Goal: Transaction & Acquisition: Book appointment/travel/reservation

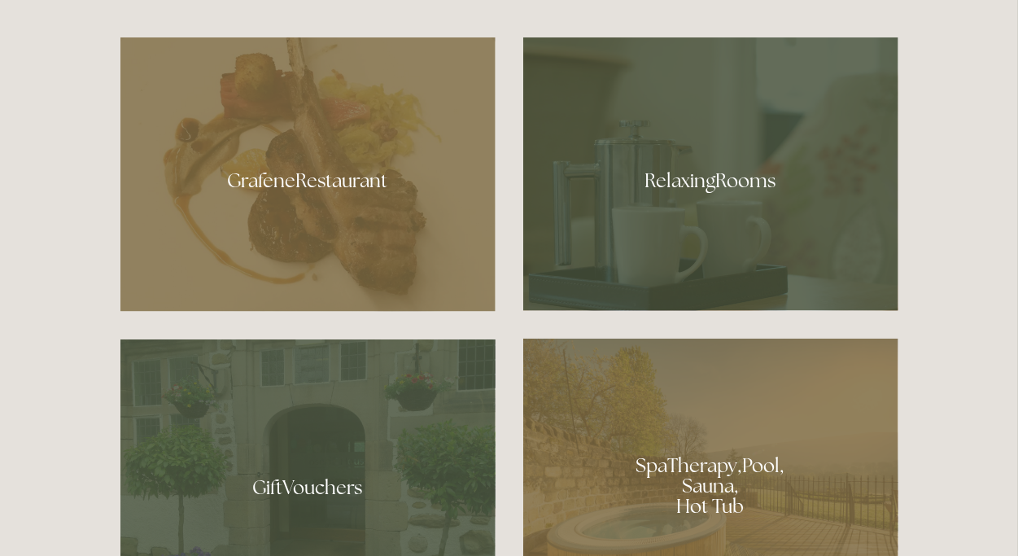
scroll to position [923, 0]
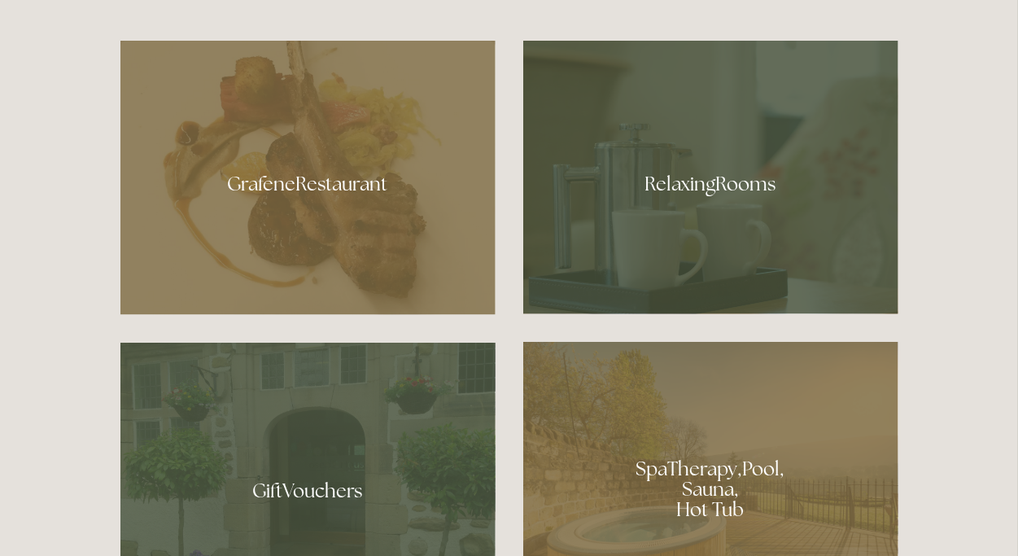
click at [333, 190] on div at bounding box center [307, 178] width 375 height 274
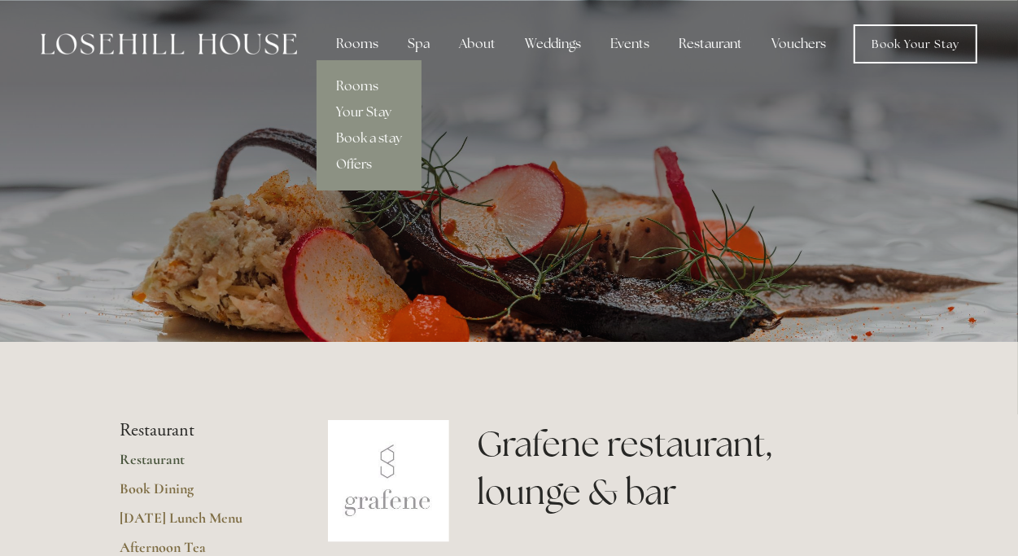
click at [361, 46] on div "Rooms" at bounding box center [357, 44] width 68 height 33
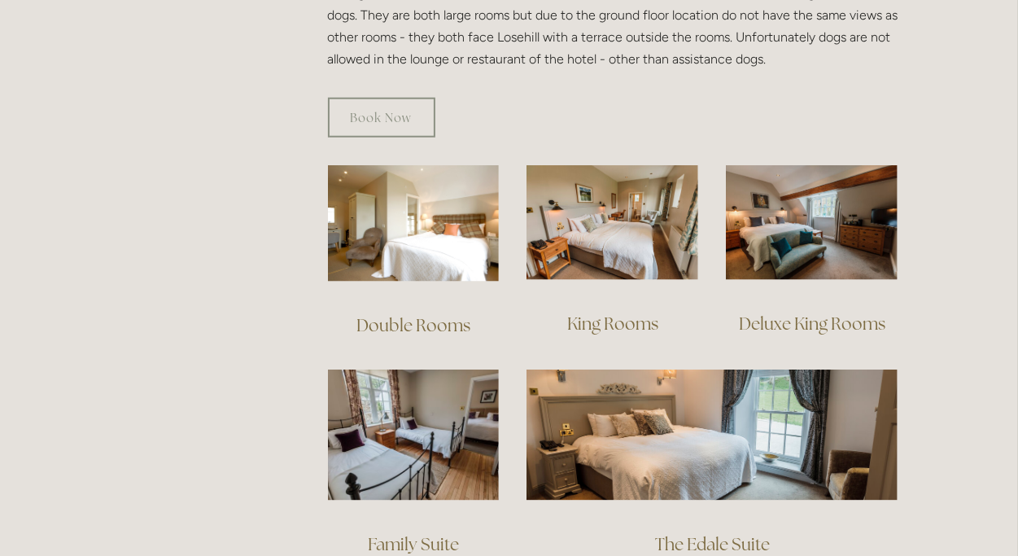
scroll to position [1030, 0]
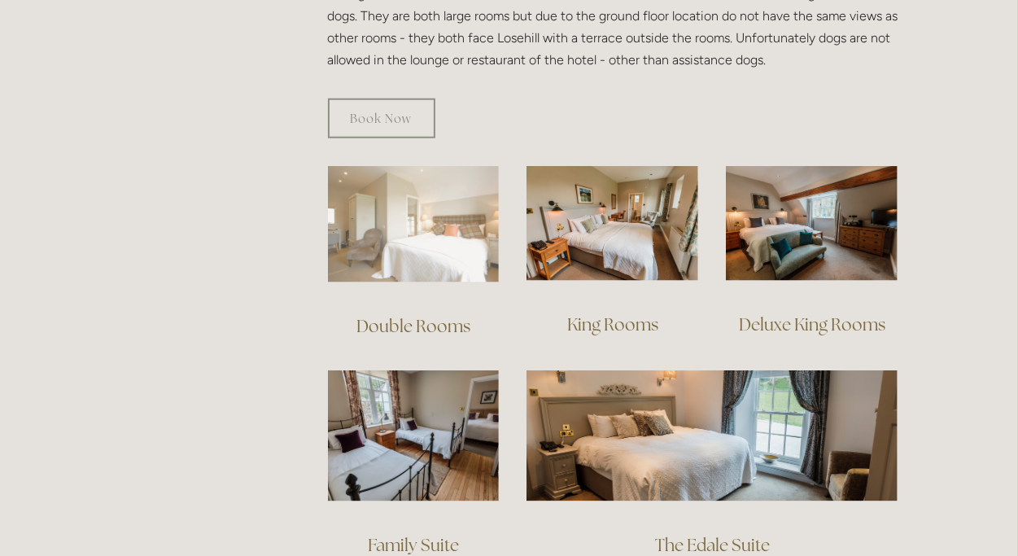
click at [416, 229] on img at bounding box center [414, 224] width 172 height 116
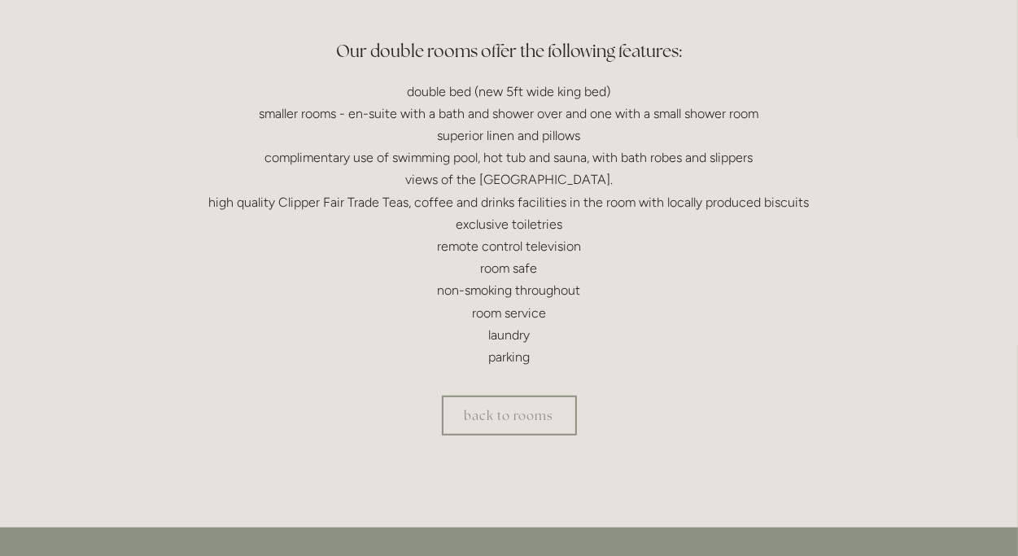
scroll to position [494, 0]
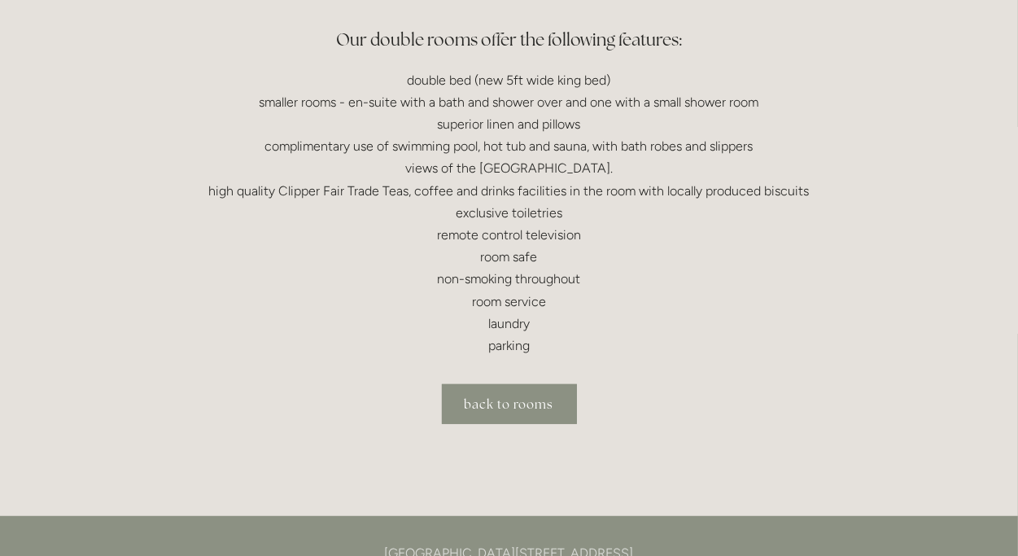
click at [530, 412] on link "back to rooms" at bounding box center [509, 404] width 135 height 40
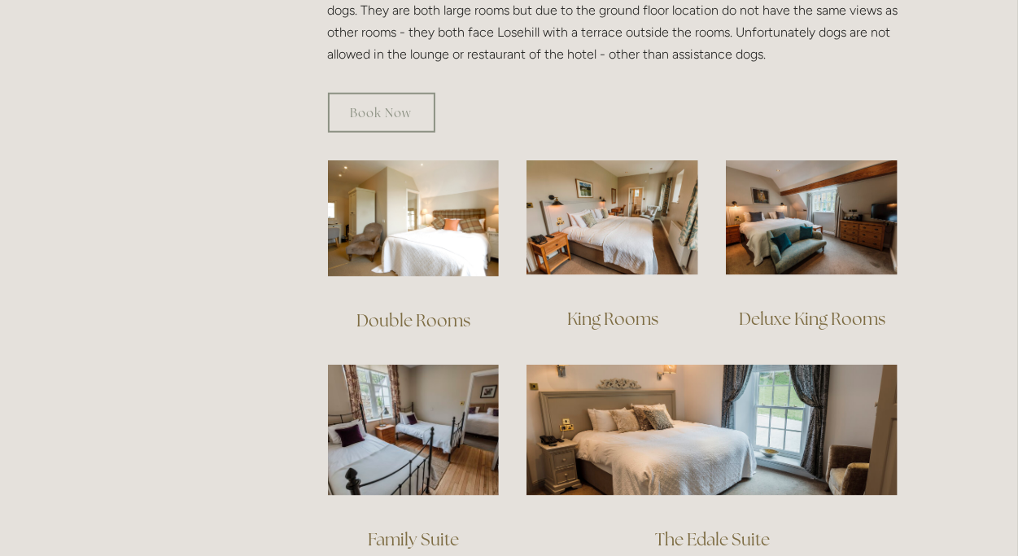
scroll to position [1049, 0]
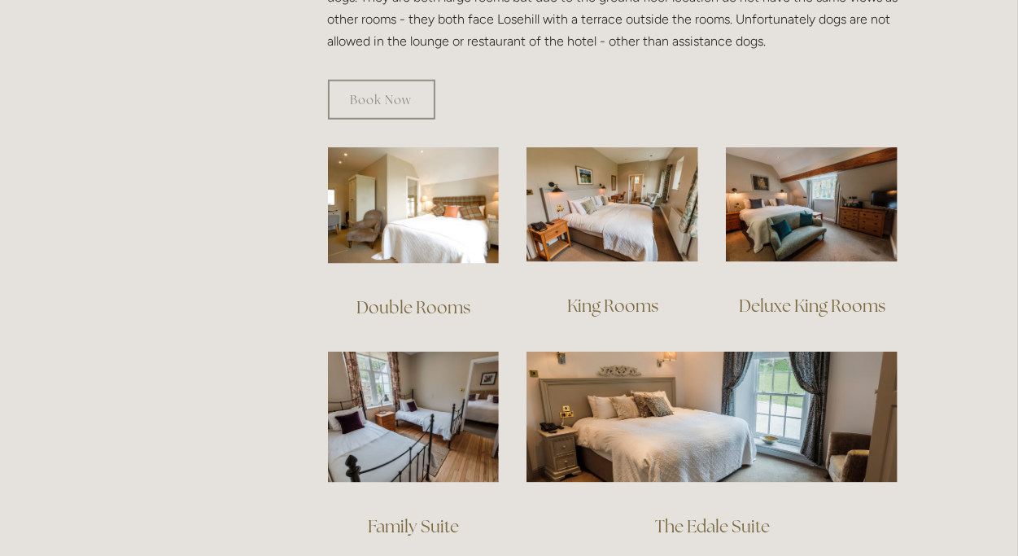
click at [638, 294] on link "King Rooms" at bounding box center [612, 305] width 91 height 22
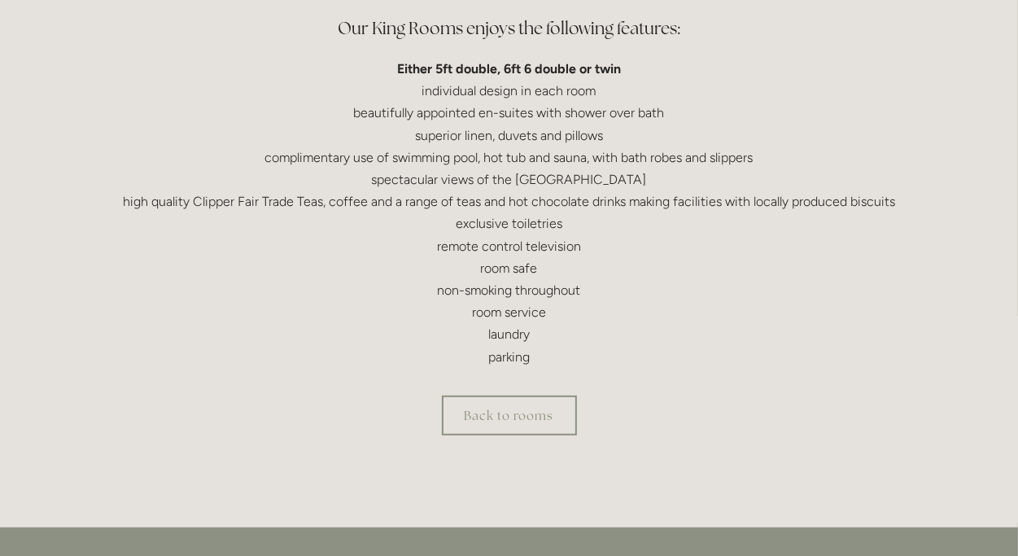
scroll to position [512, 0]
click at [532, 413] on link "Back to rooms" at bounding box center [509, 415] width 135 height 40
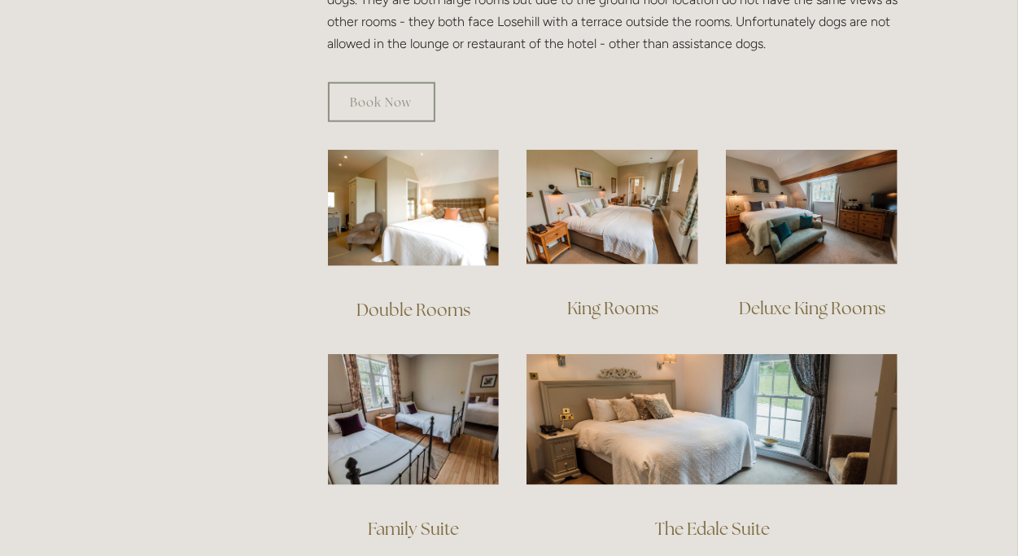
scroll to position [1049, 0]
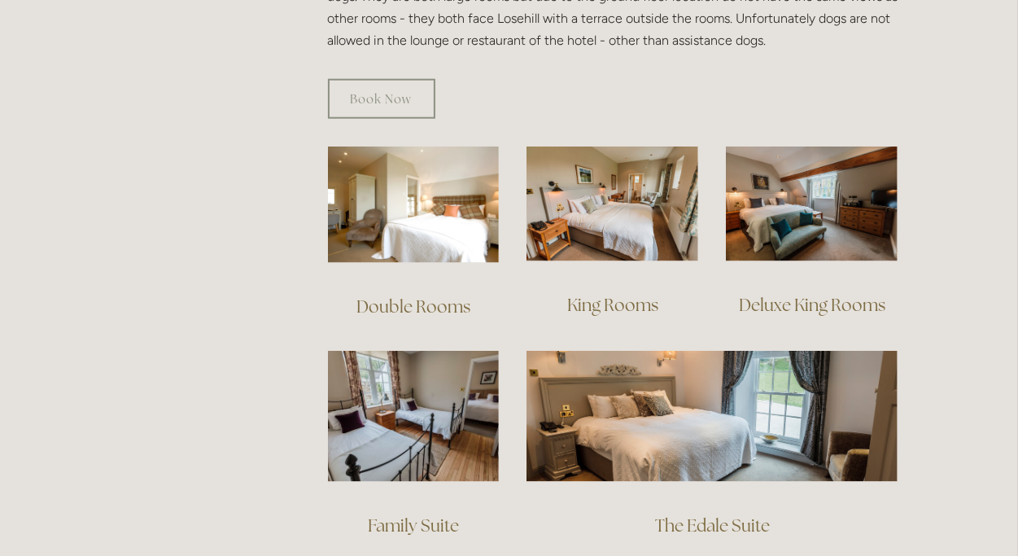
click at [828, 294] on link "Deluxe King Rooms" at bounding box center [812, 305] width 146 height 22
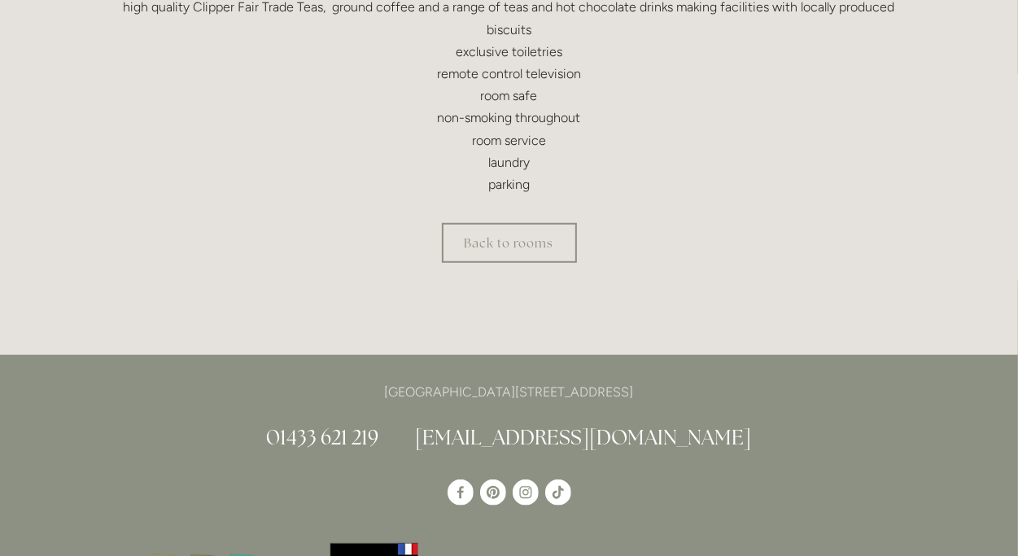
scroll to position [741, 0]
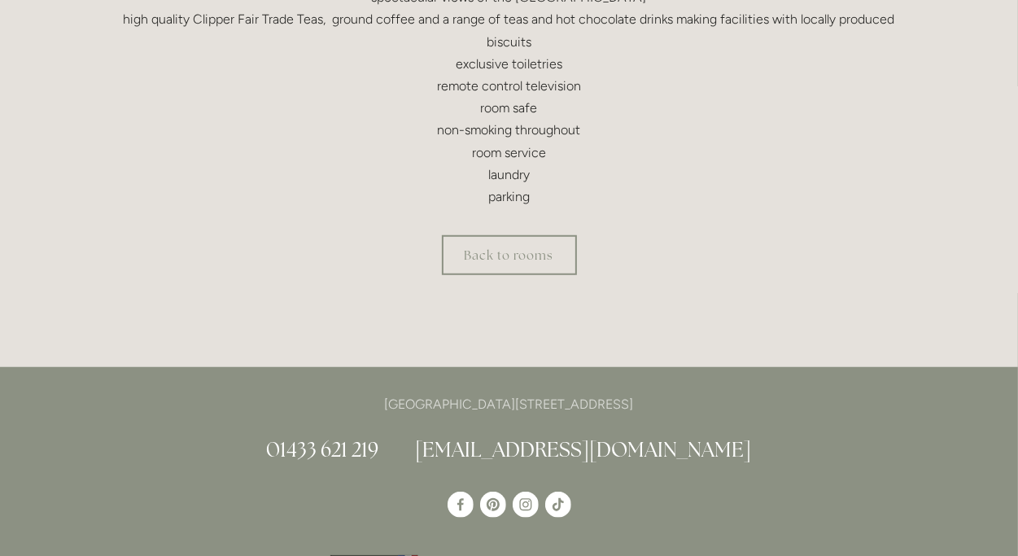
click at [526, 254] on link "Back to rooms" at bounding box center [509, 255] width 135 height 40
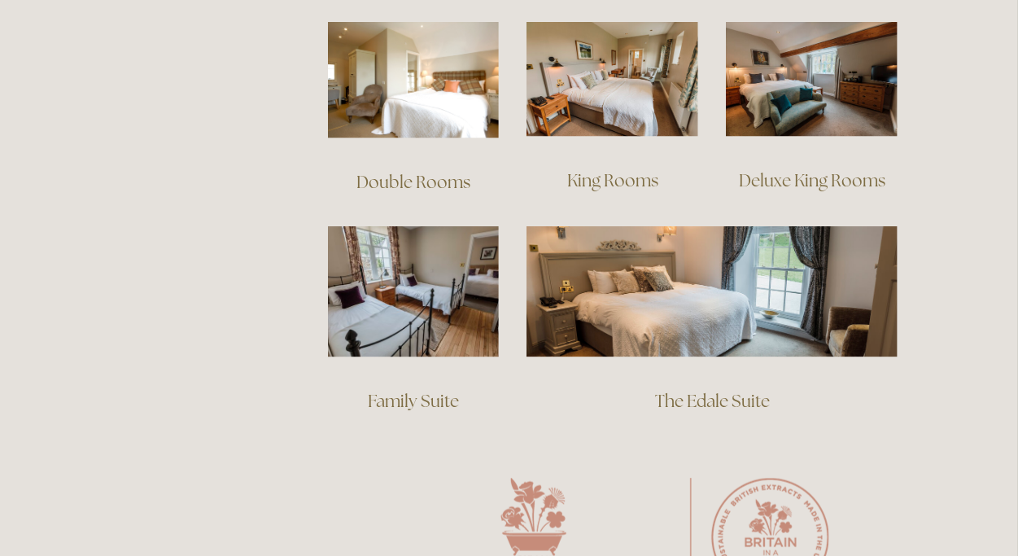
scroll to position [1174, 0]
click at [731, 303] on img at bounding box center [711, 291] width 371 height 130
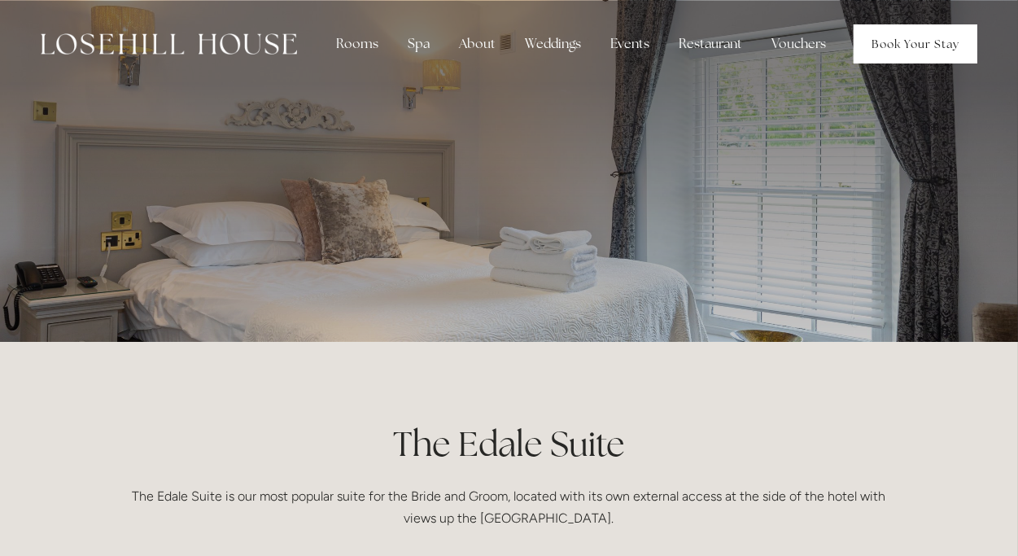
click at [914, 48] on link "Book Your Stay" at bounding box center [915, 43] width 124 height 39
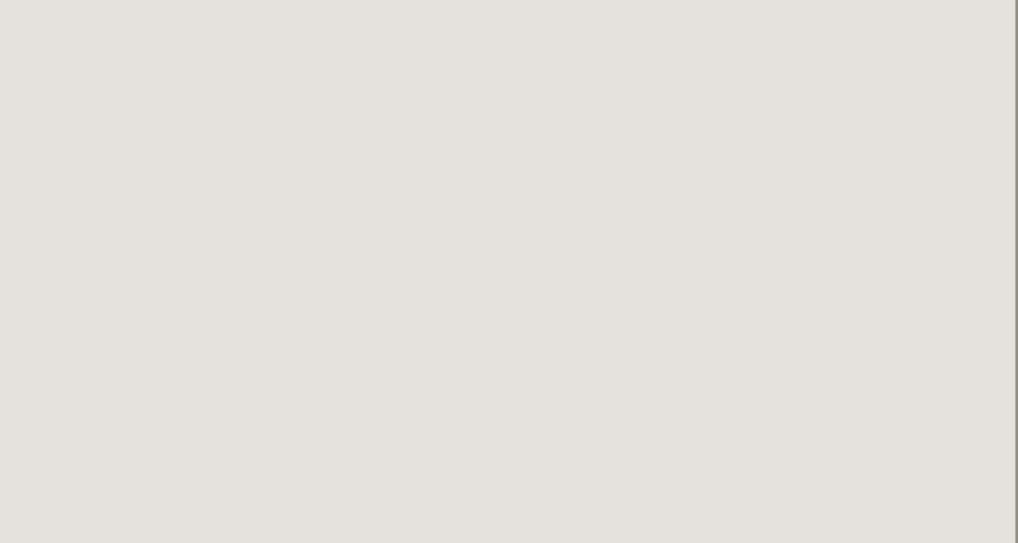
scroll to position [1029, 2]
